Goal: Check status: Check status

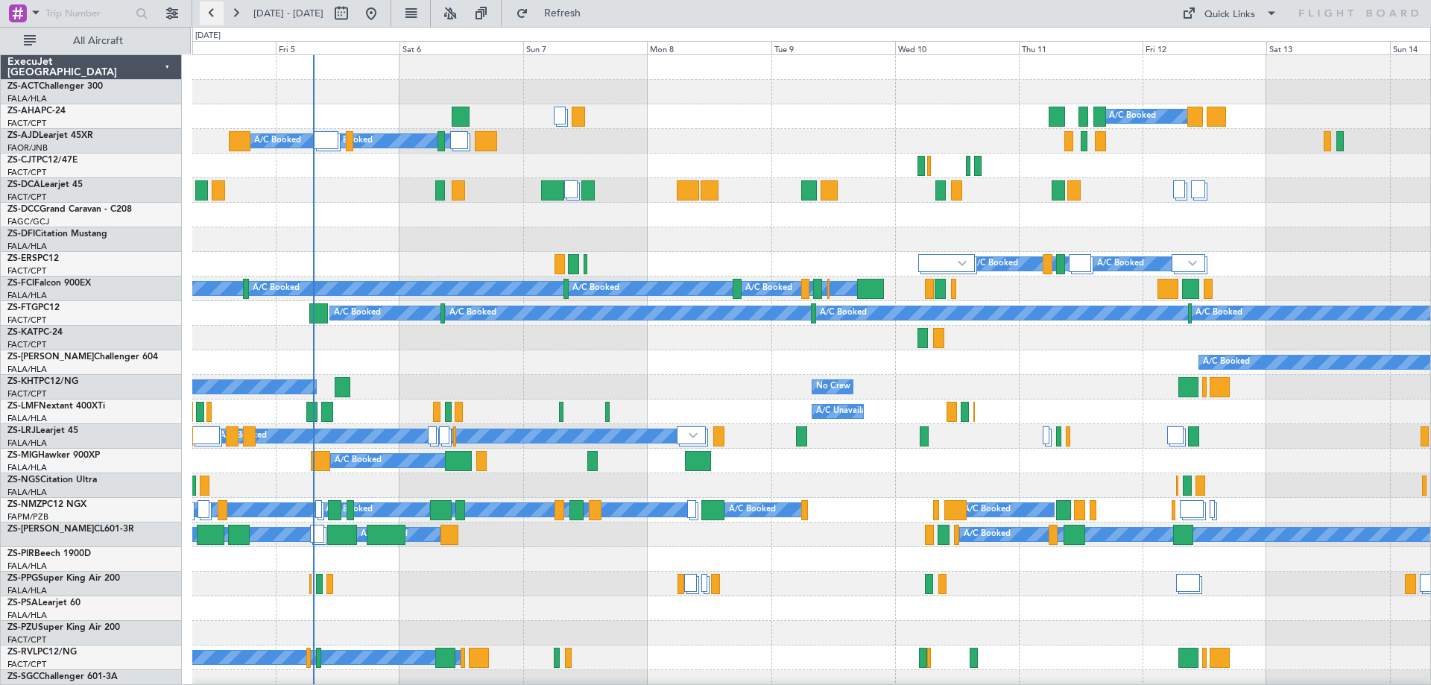
click at [209, 13] on button at bounding box center [212, 13] width 24 height 24
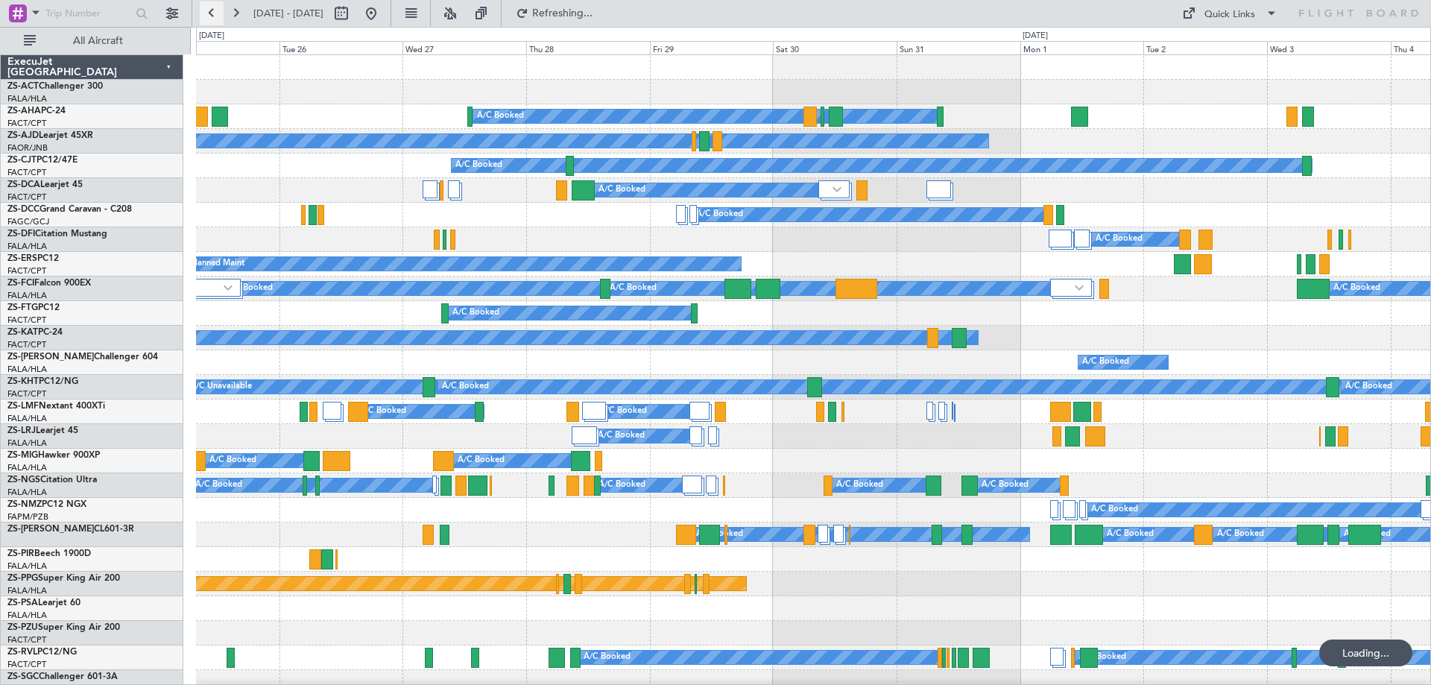
click at [208, 13] on button at bounding box center [212, 13] width 24 height 24
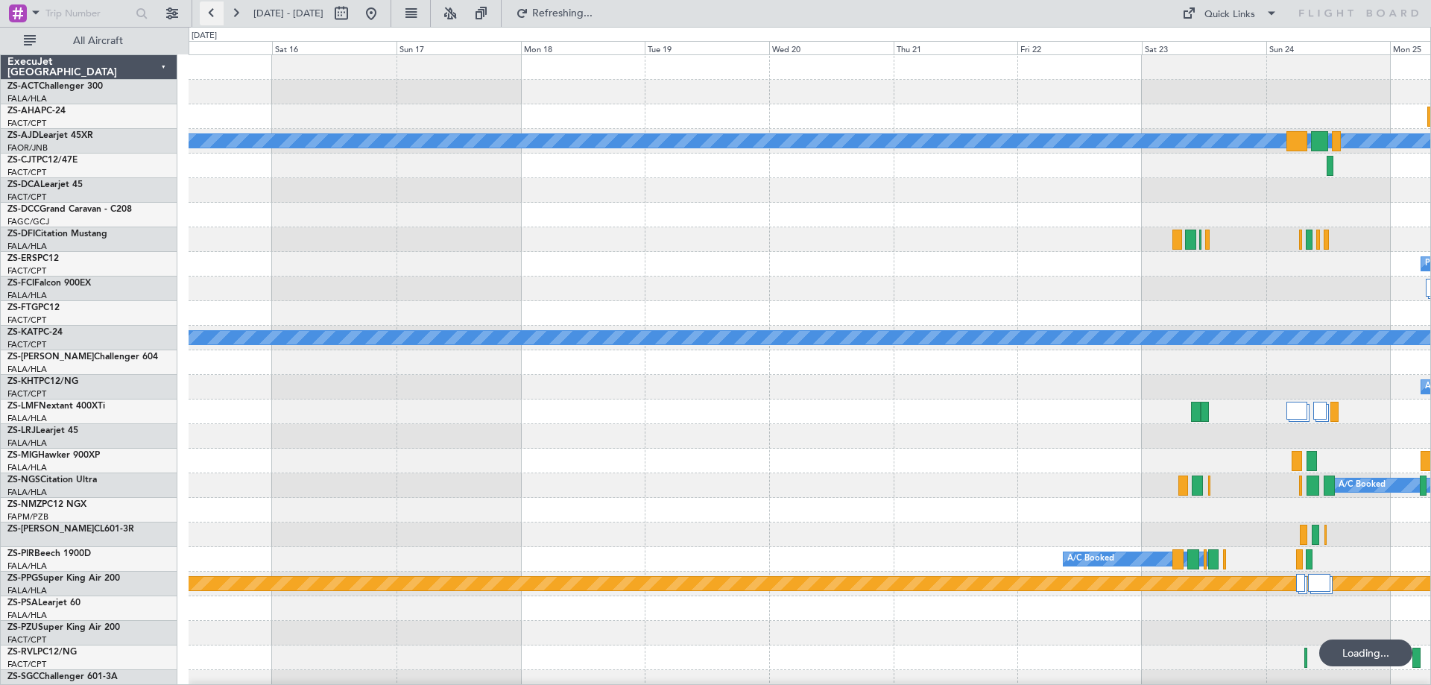
click at [208, 13] on button at bounding box center [212, 13] width 24 height 24
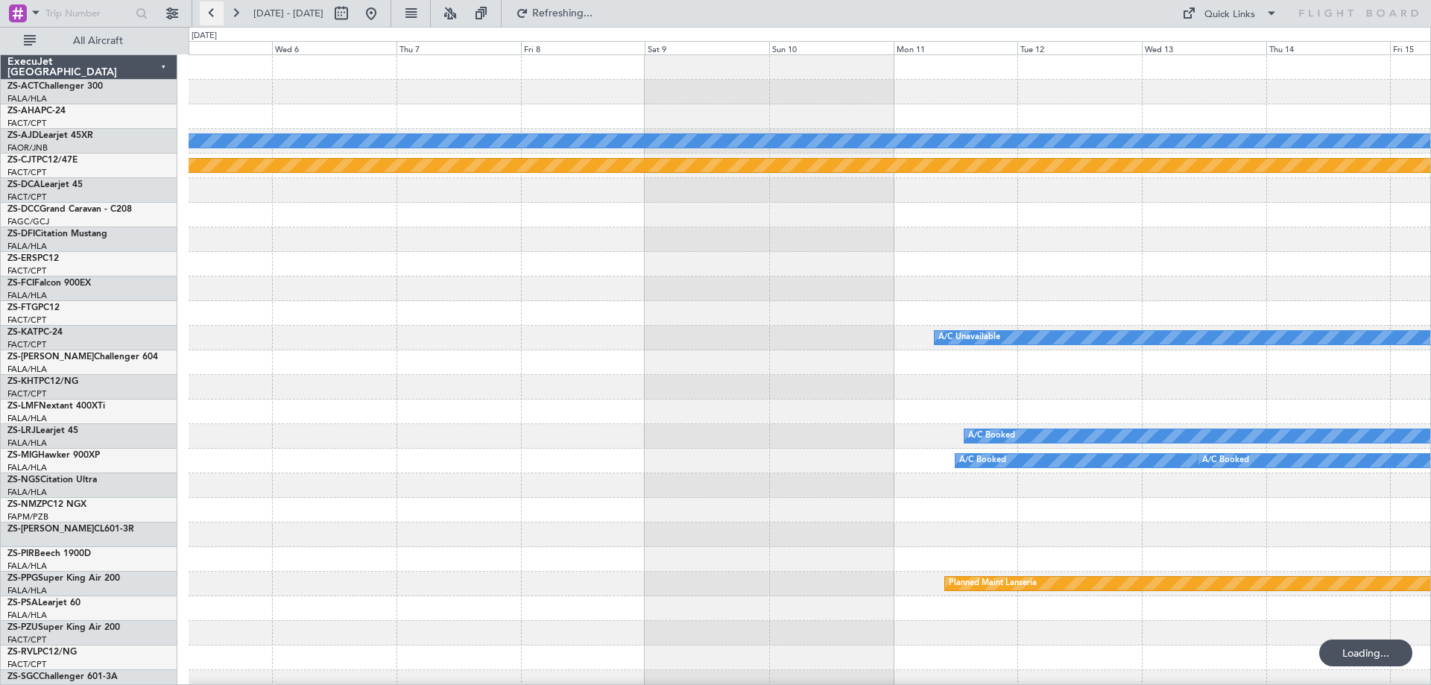
click at [208, 13] on button at bounding box center [212, 13] width 24 height 24
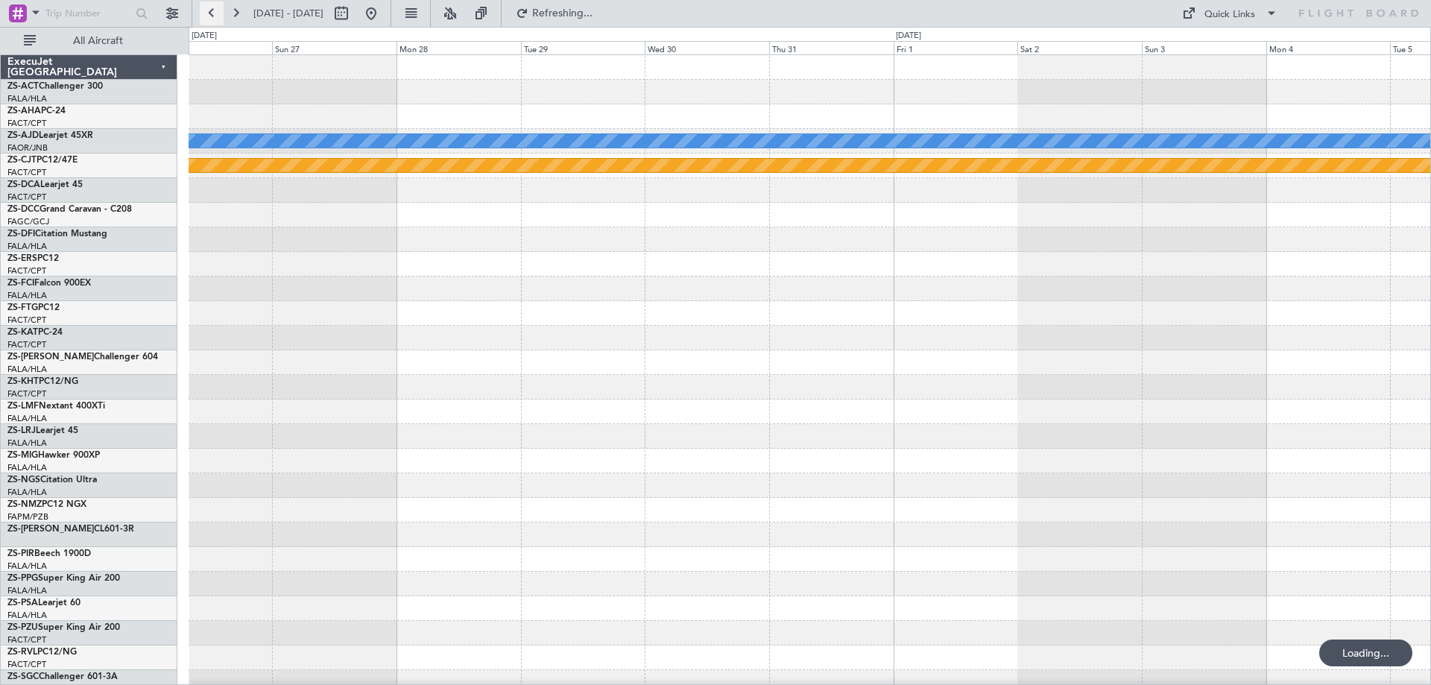
click at [208, 13] on button at bounding box center [212, 13] width 24 height 24
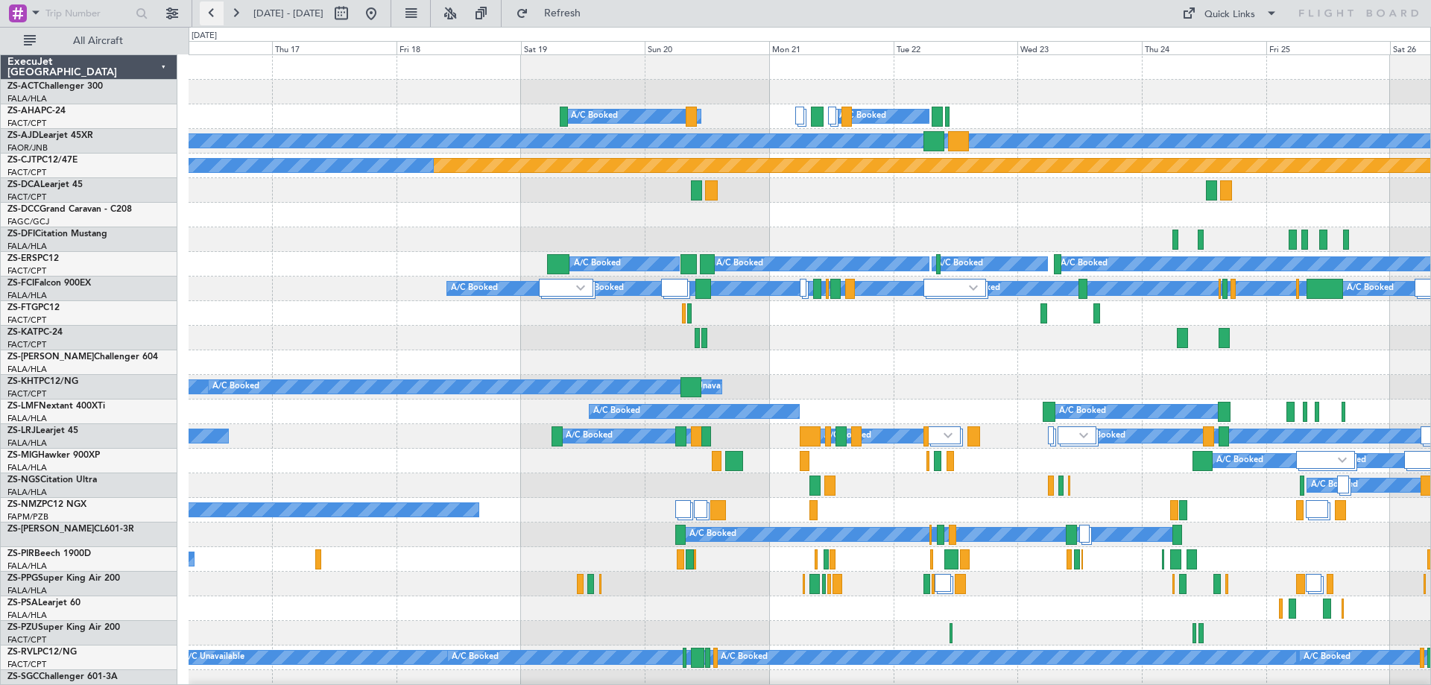
click at [208, 13] on button at bounding box center [212, 13] width 24 height 24
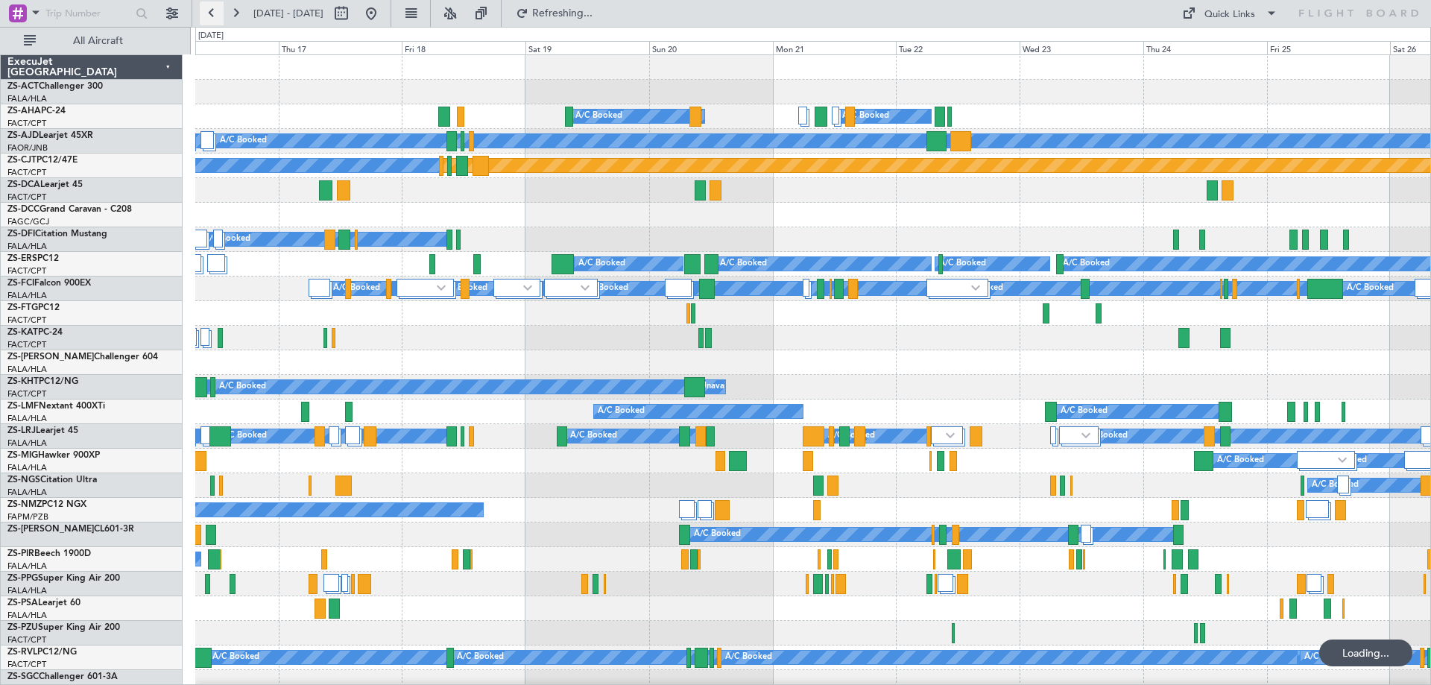
click at [208, 13] on button at bounding box center [212, 13] width 24 height 24
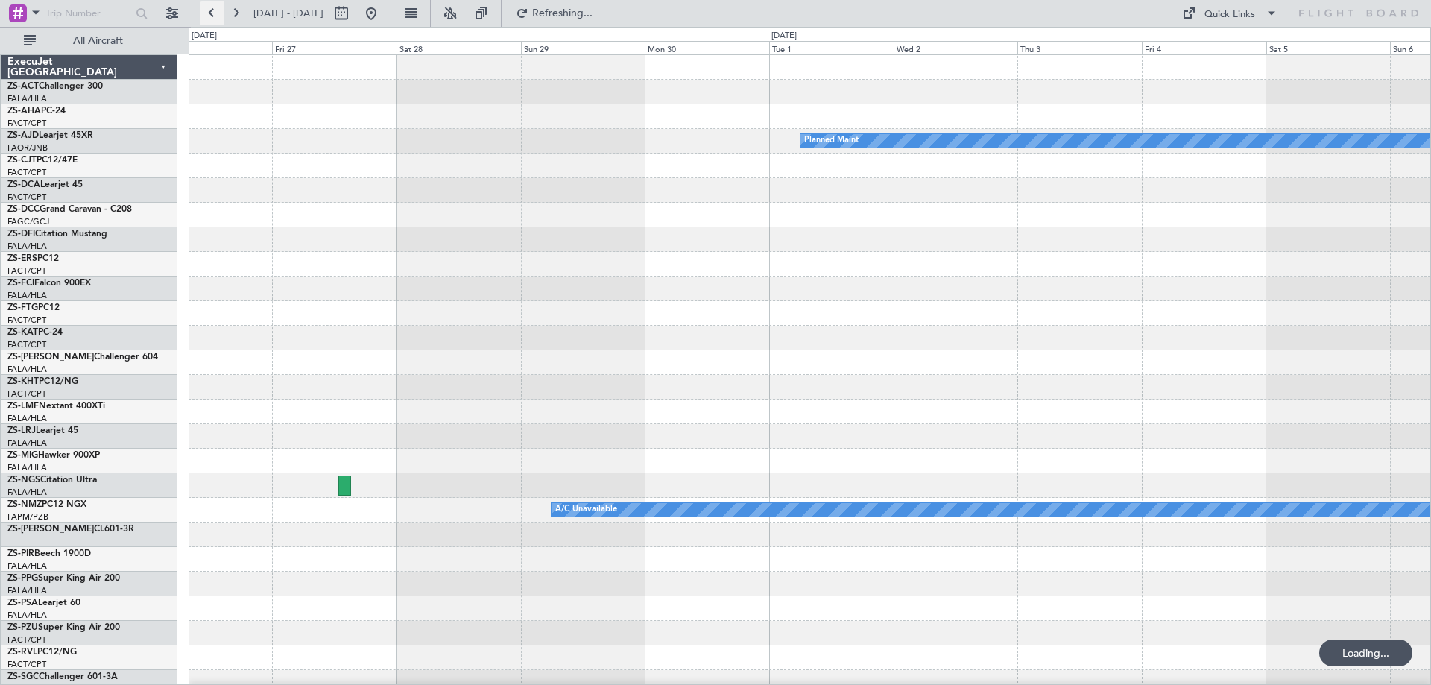
click at [208, 13] on button at bounding box center [212, 13] width 24 height 24
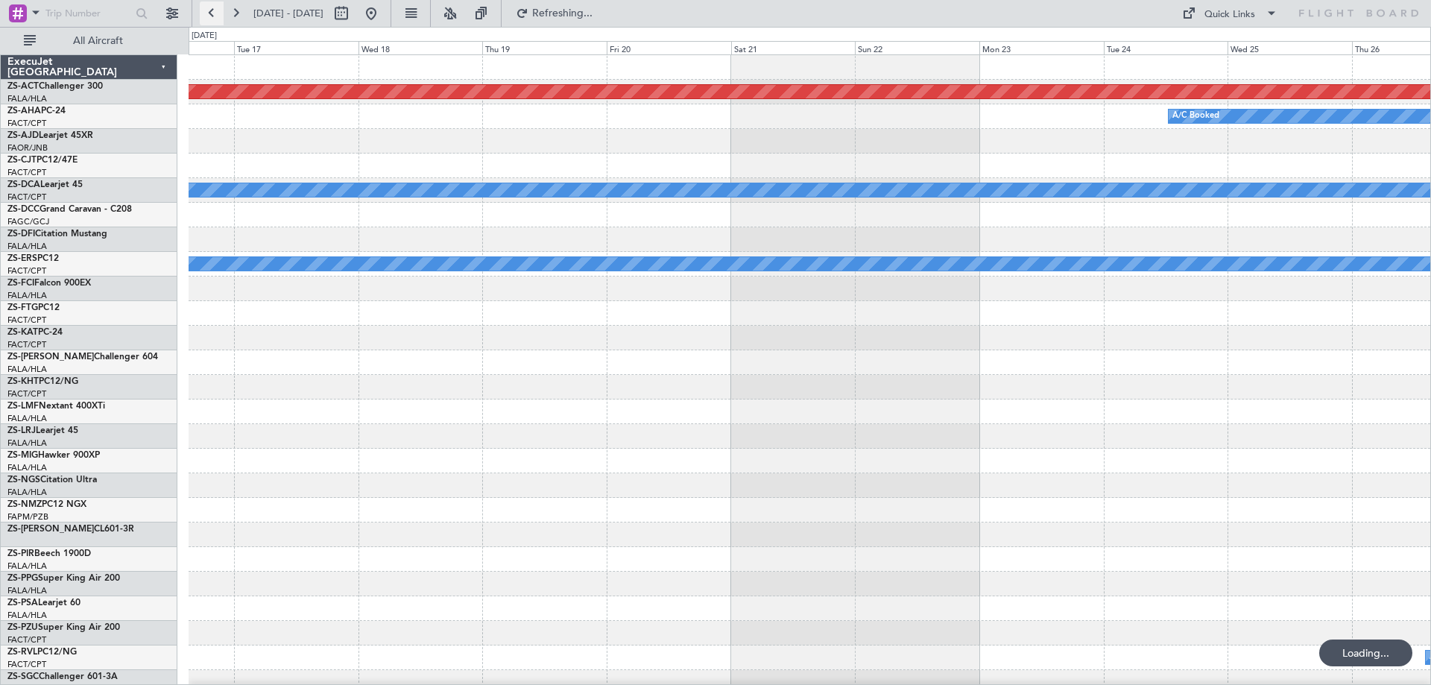
click at [208, 13] on button at bounding box center [212, 13] width 24 height 24
